Goal: Book appointment/travel/reservation

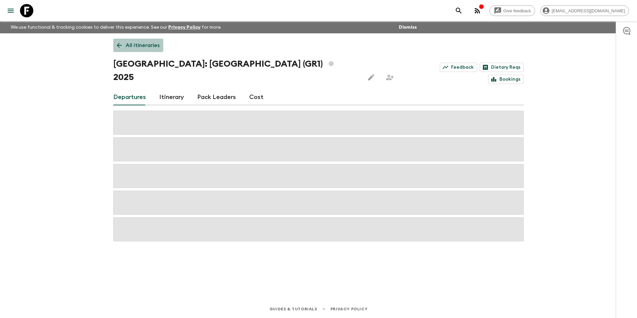
click at [127, 42] on p "All itineraries" at bounding box center [143, 45] width 34 height 8
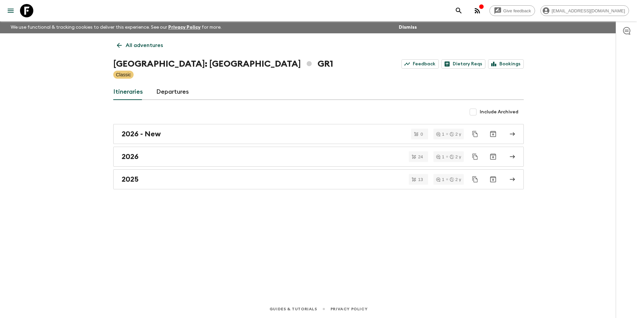
click at [132, 40] on link "All adventures" at bounding box center [139, 45] width 53 height 13
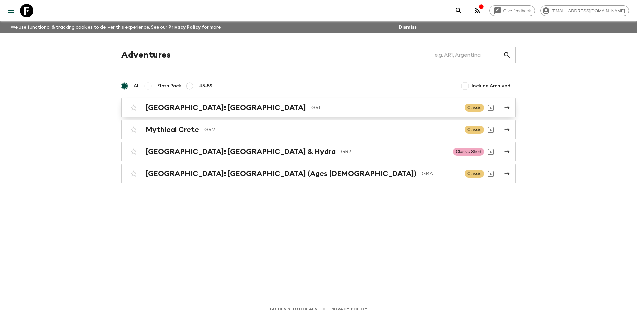
click at [189, 105] on h2 "[GEOGRAPHIC_DATA]: [GEOGRAPHIC_DATA]" at bounding box center [226, 107] width 160 height 9
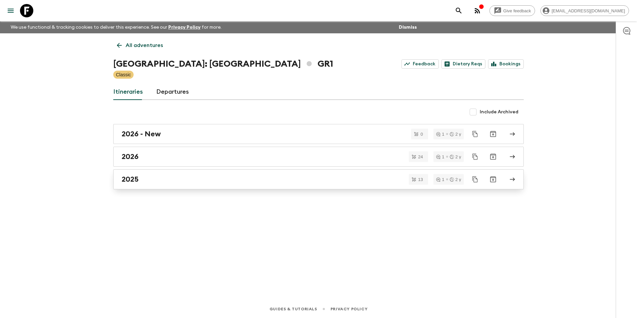
click at [129, 181] on h2 "2025" at bounding box center [130, 179] width 17 height 9
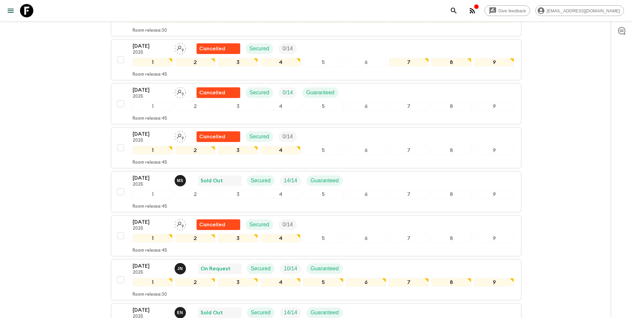
scroll to position [367, 0]
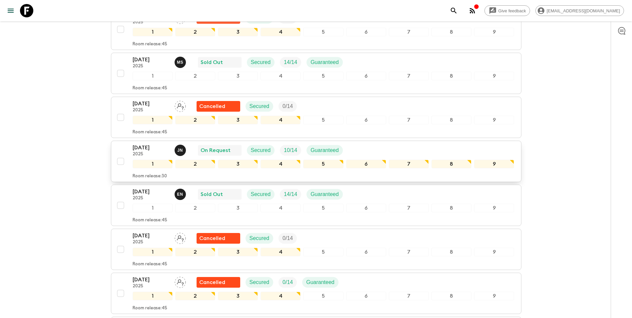
click at [142, 144] on p "[DATE]" at bounding box center [151, 148] width 37 height 8
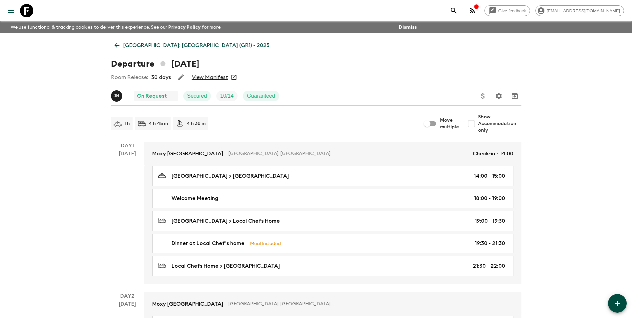
click at [205, 78] on link "View Manifest" at bounding box center [210, 77] width 36 height 7
click at [134, 47] on p "[GEOGRAPHIC_DATA]: [GEOGRAPHIC_DATA] (GR1) • 2025" at bounding box center [196, 45] width 146 height 8
